Goal: Transaction & Acquisition: Purchase product/service

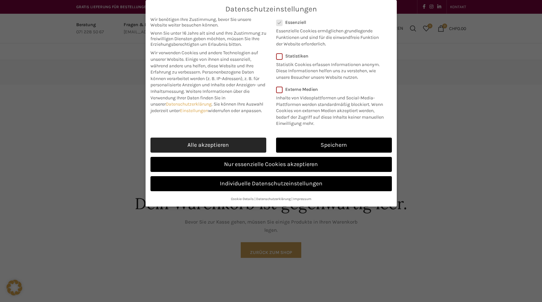
click at [258, 145] on link "Alle akzeptieren" at bounding box center [209, 145] width 116 height 15
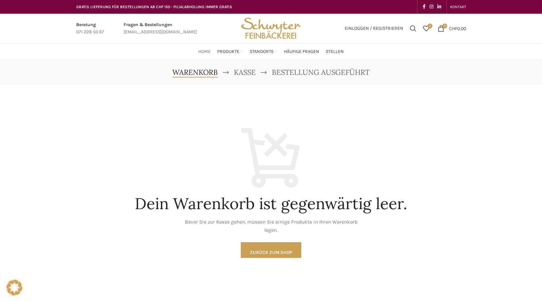
click at [204, 54] on span "Home" at bounding box center [204, 52] width 12 height 6
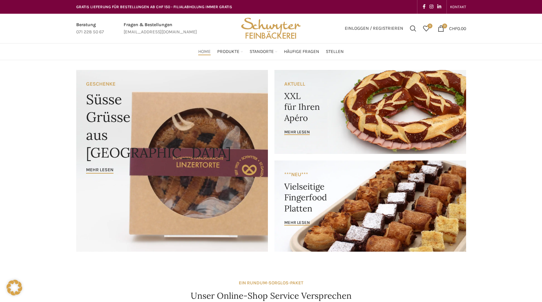
click at [290, 89] on link "Banner link" at bounding box center [371, 112] width 192 height 84
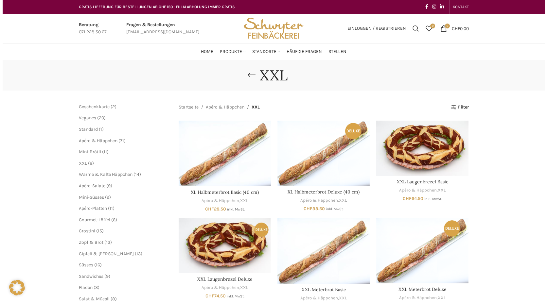
scroll to position [33, 0]
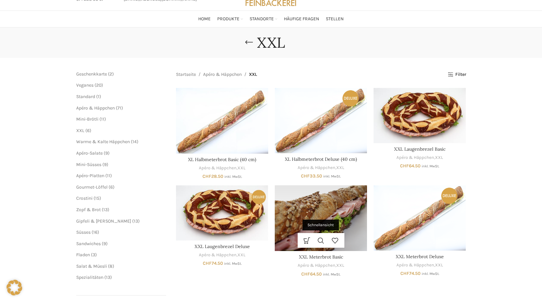
click at [327, 236] on link "Schnellansicht" at bounding box center [321, 240] width 14 height 15
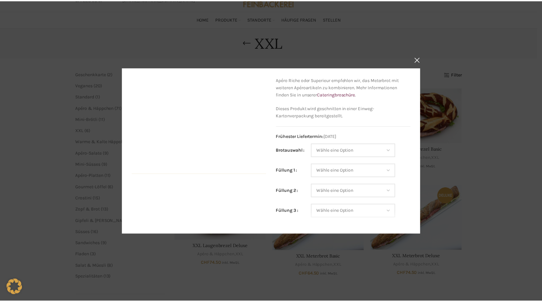
scroll to position [98, 0]
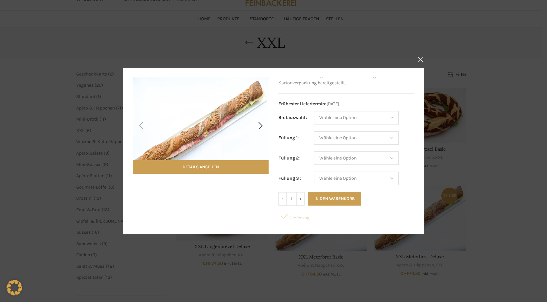
click at [151, 211] on div "Details ansehen" at bounding box center [201, 151] width 136 height 147
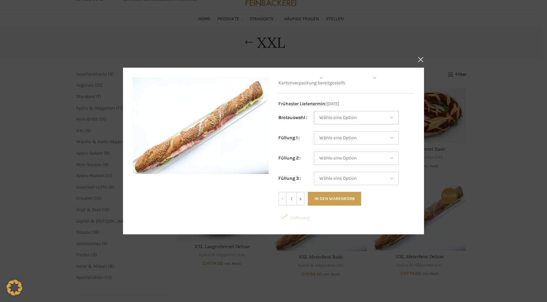
click at [382, 118] on select "Wähle eine Option Baguette Paillasse dunkel Paillasse knusper (Bild) Laugenbagu…" at bounding box center [356, 118] width 85 height 14
click at [314, 111] on select "Wähle eine Option Baguette Paillasse dunkel Paillasse knusper (Bild) Laugenbagu…" at bounding box center [356, 118] width 85 height 14
select select "Paillasse knusper (Bild)"
click at [347, 137] on select "Wähle eine Option Salami Schinken Fleischkäse Trutenschinken Appenzellerkäse Gr…" at bounding box center [356, 138] width 85 height 14
select select "Salami"
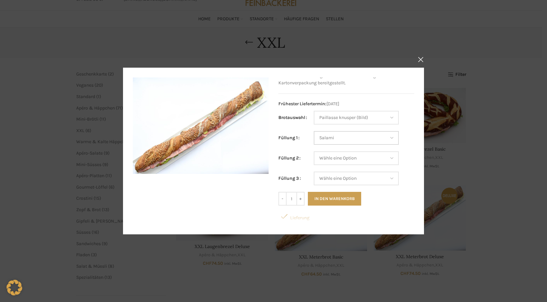
click at [314, 131] on select "Wähle eine Option Salami Schinken Fleischkäse Trutenschinken Appenzellerkäse Gr…" at bounding box center [356, 138] width 85 height 14
select select "Paillasse knusper (Bild)"
select select "Salami"
click at [344, 155] on select "Wähle eine Option Salami Schinken Fleischkäse Trutenschinken Appenzellerkäse Gr…" at bounding box center [356, 159] width 85 height 14
select select "Fleischkäse"
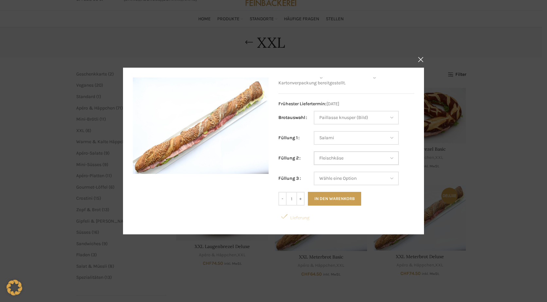
click at [314, 152] on select "Wähle eine Option Salami Schinken Fleischkäse Trutenschinken Appenzellerkäse Gr…" at bounding box center [356, 159] width 85 height 14
select select "Paillasse knusper (Bild)"
select select "Salami"
select select "Fleischkäse"
click at [342, 179] on select "Wähle eine Option Salami Schinken Fleischkäse Trutenschinken Appenzellerkäse Gr…" at bounding box center [356, 179] width 85 height 14
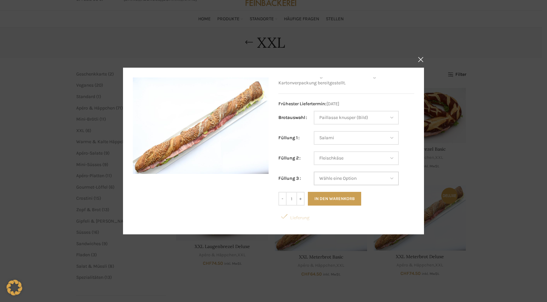
select select "Appenzellerkäse"
click at [314, 172] on select "Wähle eine Option Salami Schinken Fleischkäse Trutenschinken Appenzellerkäse Gr…" at bounding box center [356, 179] width 85 height 14
select select "Paillasse knusper (Bild)"
select select "Salami"
select select "Fleischkäse"
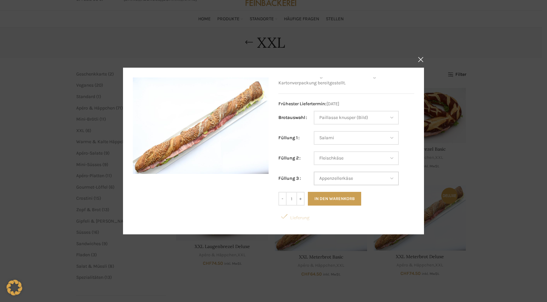
select select "Appenzellerkäse"
click at [336, 198] on button "In den Warenkorb" at bounding box center [334, 199] width 53 height 14
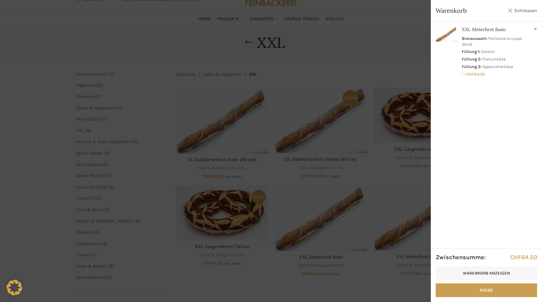
click at [534, 11] on link "Schliessen" at bounding box center [522, 11] width 29 height 8
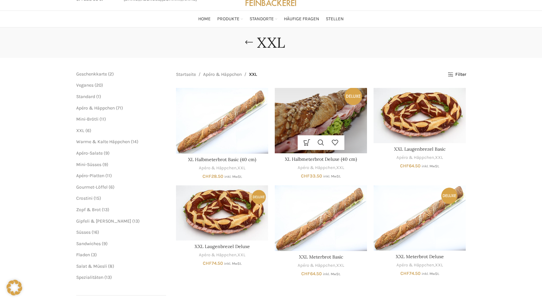
click at [319, 121] on img "XL Halbmeterbrot Deluxe (40 cm)" at bounding box center [321, 120] width 92 height 65
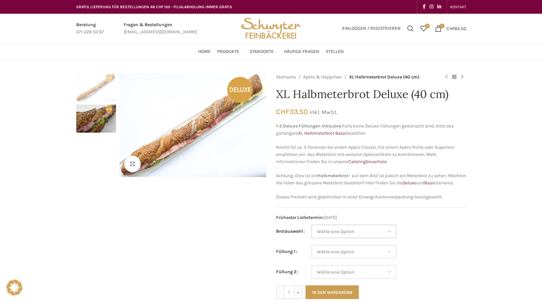
click at [359, 239] on select "Wähle eine Option Baguette Paillasse dunkel Paillasse knusper (Bild) Laugenbagu…" at bounding box center [354, 232] width 85 height 14
select select "Laugenbaguette"
click at [312, 232] on select "Wähle eine Option Baguette Paillasse dunkel Paillasse knusper (Bild) Laugenbagu…" at bounding box center [354, 232] width 85 height 14
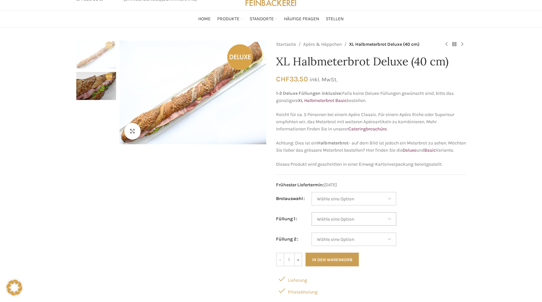
click at [352, 223] on select "Wähle eine Option Lachs (Deluxe) Roastbeef (Deluxe) Rohschinken (Deluxe) Mostbr…" at bounding box center [354, 219] width 85 height 14
click at [312, 220] on select "Wähle eine Option Lachs (Deluxe) Roastbeef (Deluxe) Rohschinken (Deluxe) Mostbr…" at bounding box center [354, 219] width 85 height 14
select select "Thonmasse"
click at [352, 245] on select "Wähle eine Option Lachs (Deluxe) Roastbeef (Deluxe) Rohschinken (Deluxe) Mostbr…" at bounding box center [354, 240] width 85 height 14
select select "Rohschinken (Deluxe)"
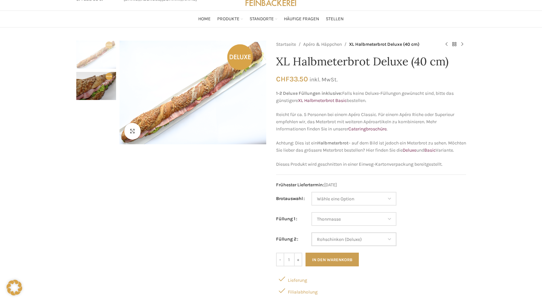
click at [312, 240] on select "Wähle eine Option Lachs (Deluxe) Roastbeef (Deluxe) Rohschinken (Deluxe) Mostbr…" at bounding box center [354, 240] width 85 height 14
select select "Thonmasse"
drag, startPoint x: 343, startPoint y: 268, endPoint x: 345, endPoint y: 234, distance: 34.4
click at [345, 234] on form "Brotauswahl Wähle eine Option Baguette Paillasse dunkel Paillasse knusper (Bild…" at bounding box center [371, 229] width 190 height 75
click at [357, 246] on select "Wähle eine Option Lachs (Deluxe) Roastbeef (Deluxe) Rohschinken (Deluxe) Mostbr…" at bounding box center [354, 240] width 85 height 14
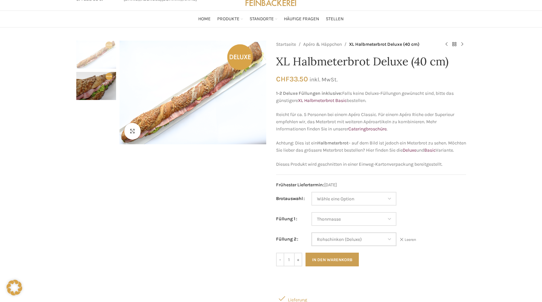
select select "Eimasse"
click at [312, 240] on select "Wähle eine Option Lachs (Deluxe) Roastbeef (Deluxe) Rohschinken (Deluxe) Mostbr…" at bounding box center [354, 240] width 85 height 14
select select "Thonmasse"
select select "Eimasse"
click at [337, 265] on button "In den Warenkorb" at bounding box center [332, 260] width 53 height 14
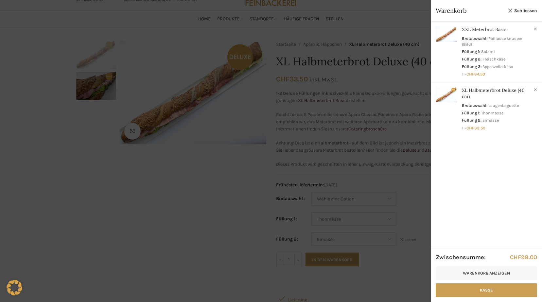
drag, startPoint x: 240, startPoint y: 223, endPoint x: 268, endPoint y: 196, distance: 38.4
click at [240, 223] on div at bounding box center [271, 151] width 542 height 302
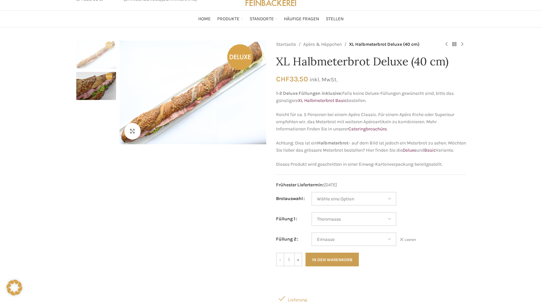
scroll to position [0, 0]
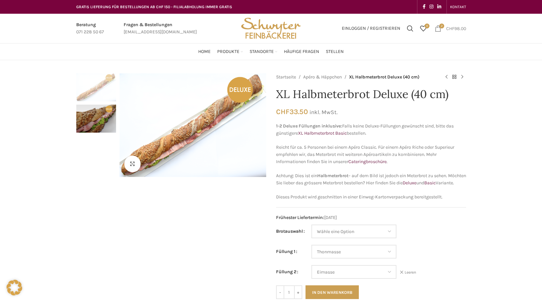
click at [441, 26] on span "2 items" at bounding box center [442, 26] width 5 height 5
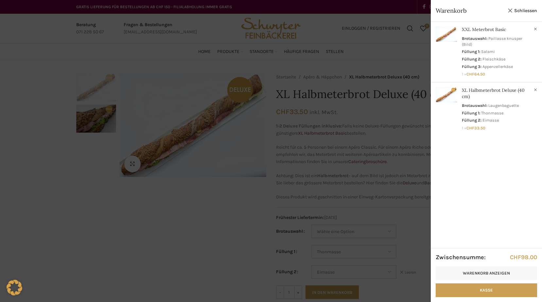
click at [494, 195] on div "Anzeigen × XXL Meterbrot Basic Brotauswahl: Paillasse knusper (Bild) Füllung 1:…" at bounding box center [486, 135] width 111 height 226
drag, startPoint x: 197, startPoint y: 215, endPoint x: 275, endPoint y: 171, distance: 89.0
click at [197, 215] on div at bounding box center [271, 151] width 542 height 302
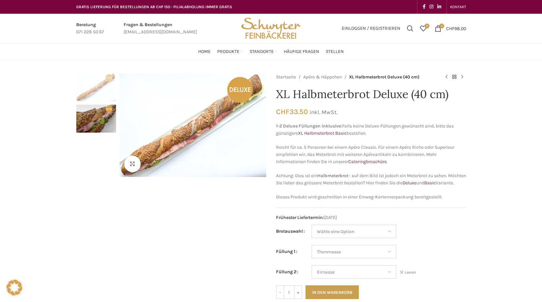
click at [441, 76] on div "Startseite Apéro & Häppchen XL Halbmeterbrot Deluxe (40 cm) Mini-Erdbeertörtli …" at bounding box center [371, 77] width 190 height 8
click at [446, 76] on link "Previous product" at bounding box center [447, 77] width 8 height 8
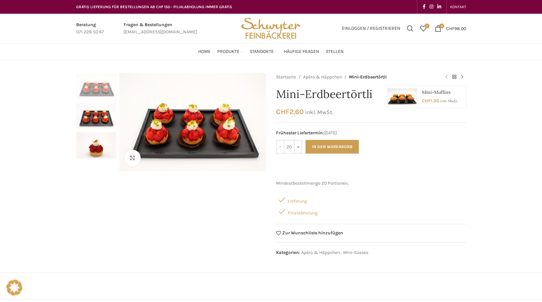
click at [448, 77] on link "Previous product" at bounding box center [447, 77] width 8 height 8
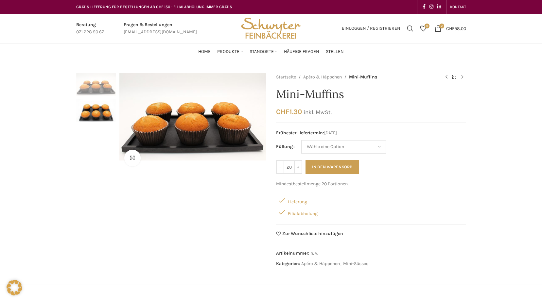
click at [448, 77] on link "Previous product" at bounding box center [447, 77] width 8 height 8
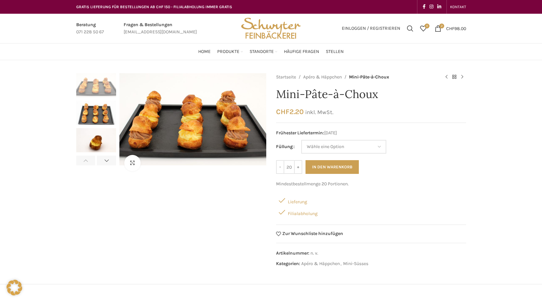
click at [255, 26] on img "Site logo" at bounding box center [271, 28] width 64 height 29
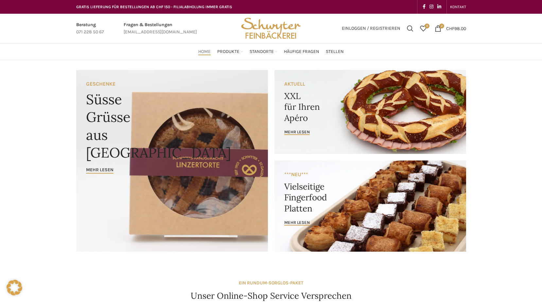
click at [303, 105] on link "Banner link" at bounding box center [371, 112] width 192 height 84
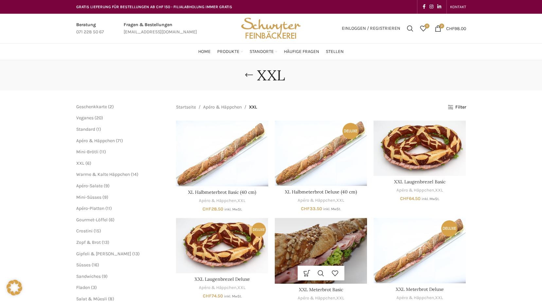
scroll to position [65, 0]
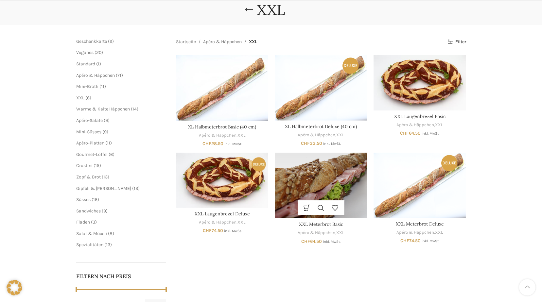
click at [327, 179] on img "XXL Meterbrot Basic" at bounding box center [321, 186] width 92 height 66
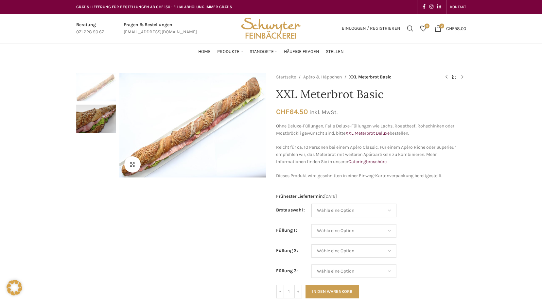
click at [387, 208] on select "Wähle eine Option Baguette Paillasse dunkel Paillasse knusper (Bild) Laugenbagu…" at bounding box center [354, 211] width 85 height 14
select select "Laugenbaguette"
click at [312, 204] on select "Wähle eine Option Baguette Paillasse dunkel Paillasse knusper (Bild) Laugenbagu…" at bounding box center [354, 211] width 85 height 14
click at [360, 230] on select "Wähle eine Option Salami Schinken Fleischkäse Trutenschinken Appenzellerkäse Gr…" at bounding box center [354, 231] width 85 height 14
click at [312, 224] on select "Wähle eine Option Salami Schinken Fleischkäse Trutenschinken Appenzellerkäse Gr…" at bounding box center [354, 231] width 85 height 14
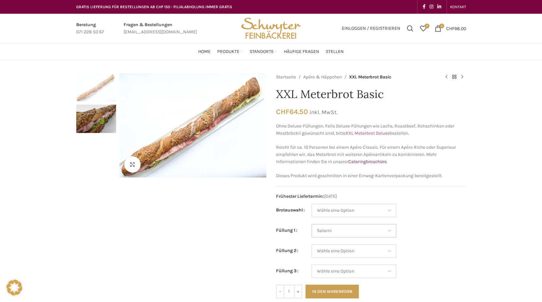
select select "Salami"
click at [350, 255] on select "Wähle eine Option Salami Schinken Fleischkäse Trutenschinken Appenzellerkäse Gr…" at bounding box center [354, 251] width 85 height 14
select select "Fleischkäse"
click at [312, 244] on select "Wähle eine Option Salami Schinken Fleischkäse Trutenschinken Appenzellerkäse Gr…" at bounding box center [354, 251] width 85 height 14
select select "Salami"
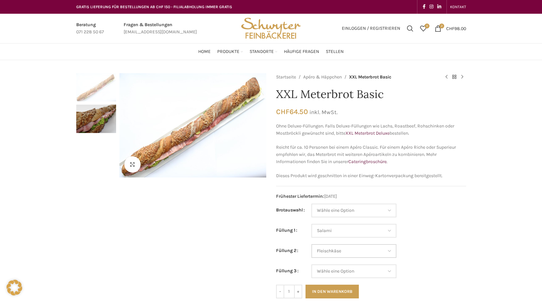
select select "Fleischkäse"
click at [336, 265] on select "Wähle eine Option Salami Schinken Fleischkäse Trutenschinken Appenzellerkäse Gr…" at bounding box center [354, 272] width 85 height 14
select select "Tomaten-Mozzarella"
click at [312, 265] on select "Wähle eine Option Salami Schinken Fleischkäse Trutenschinken Appenzellerkäse Gr…" at bounding box center [354, 272] width 85 height 14
select select "Salami"
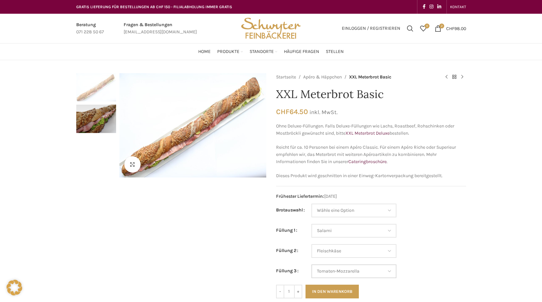
select select "Fleischkäse"
select select "Tomaten-Mozzarella"
click at [321, 294] on button "In den Warenkorb" at bounding box center [332, 292] width 53 height 14
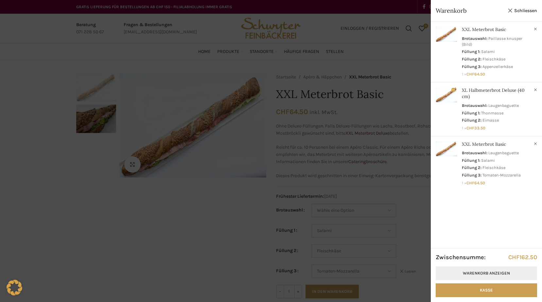
click at [477, 271] on link "Warenkorb anzeigen" at bounding box center [486, 274] width 101 height 14
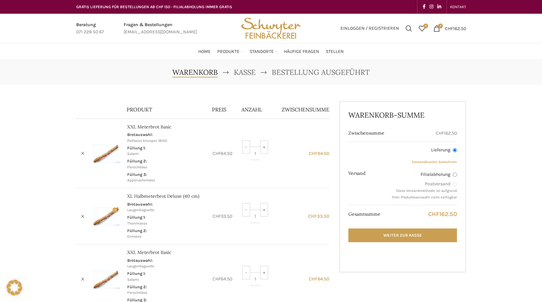
click at [454, 175] on input "Filialabholung" at bounding box center [455, 175] width 4 height 4
radio input "true"
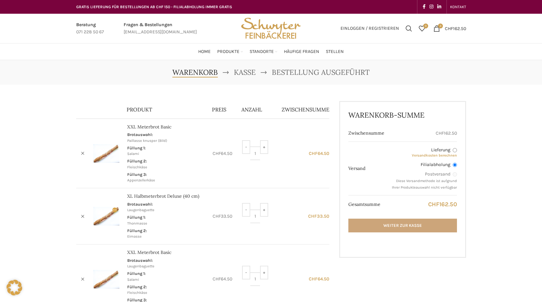
click at [439, 225] on link "Weiter zur Kasse" at bounding box center [403, 226] width 108 height 14
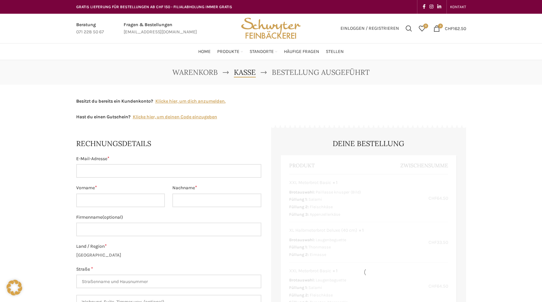
select select "SG"
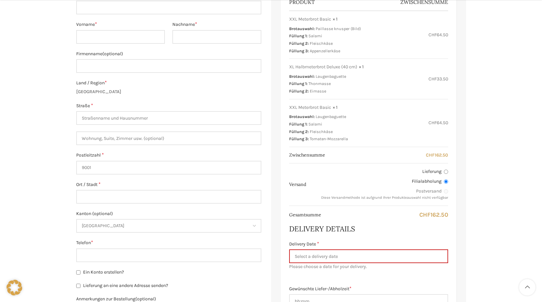
scroll to position [229, 0]
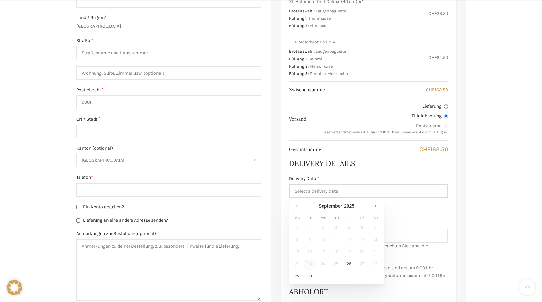
click at [351, 190] on input "Delivery Date *" at bounding box center [368, 191] width 159 height 14
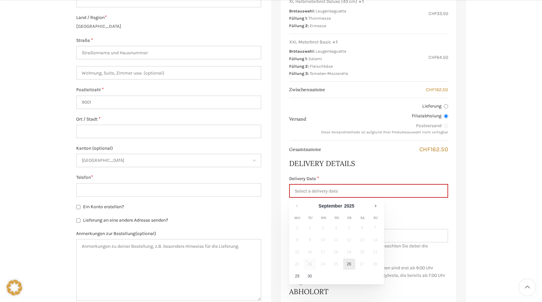
click at [352, 262] on link "26" at bounding box center [349, 264] width 12 height 11
type input "[DATE]"
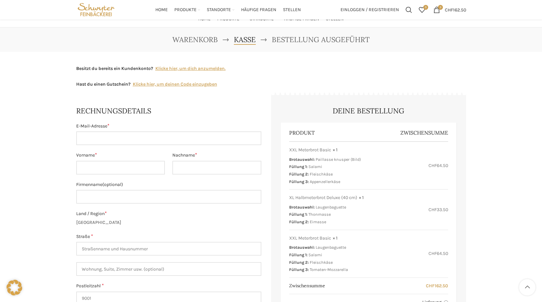
scroll to position [0, 0]
